Goal: Browse casually

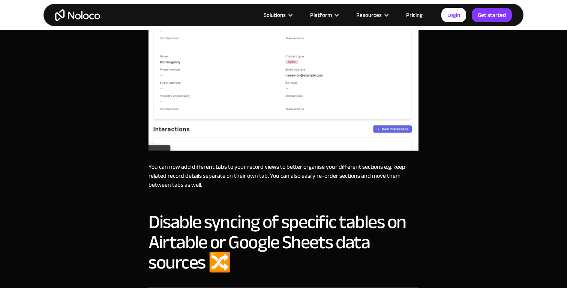
click at [230, 97] on img at bounding box center [284, 37] width 270 height 230
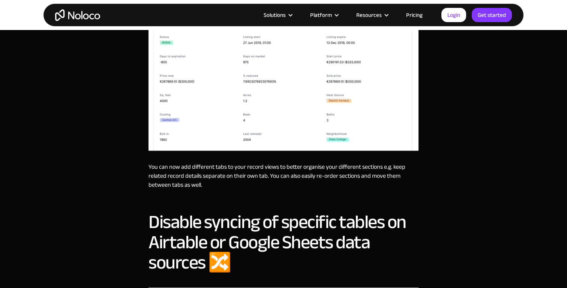
scroll to position [333, 0]
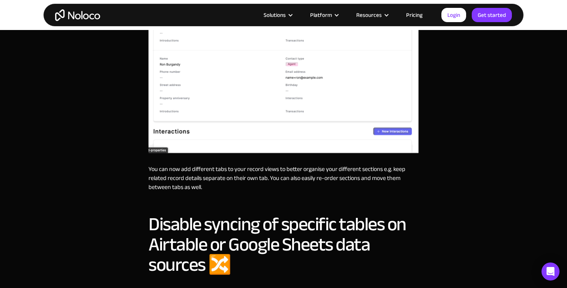
click at [153, 156] on div "Add tabs to record views You can now add different tabs to your record views to…" at bounding box center [284, 44] width 270 height 326
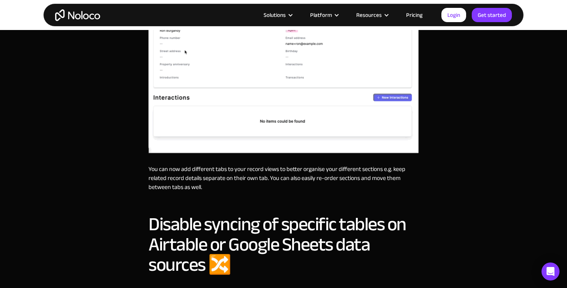
click at [163, 147] on img at bounding box center [284, 39] width 270 height 230
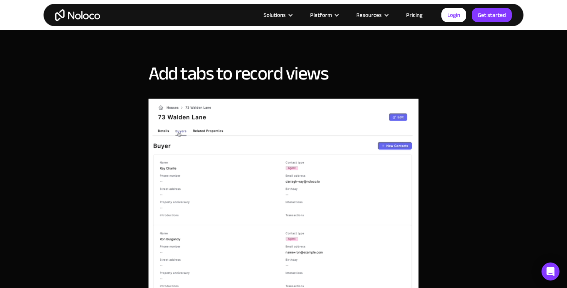
click at [163, 147] on img at bounding box center [284, 214] width 270 height 230
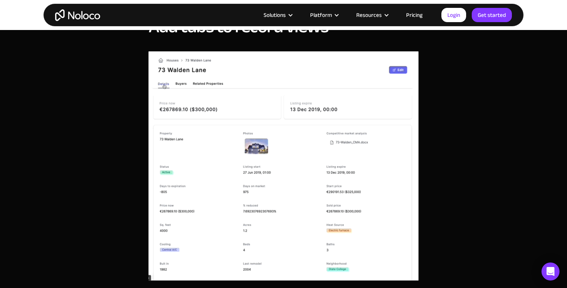
scroll to position [207, 0]
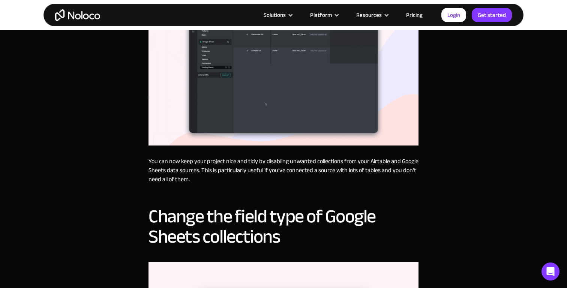
click at [223, 105] on img at bounding box center [284, 67] width 270 height 158
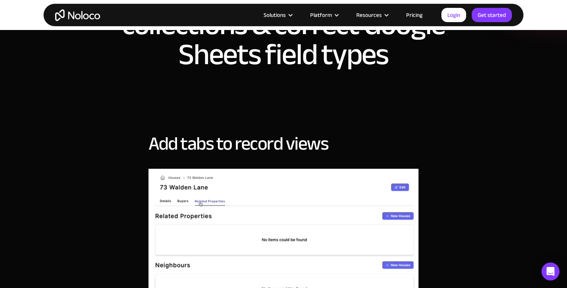
scroll to position [0, 0]
